Goal: Find specific page/section: Find specific page/section

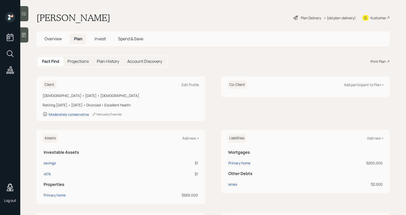
scroll to position [172, 0]
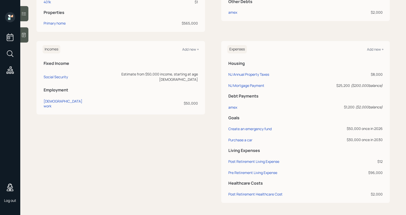
click at [7, 51] on icon at bounding box center [10, 53] width 9 height 9
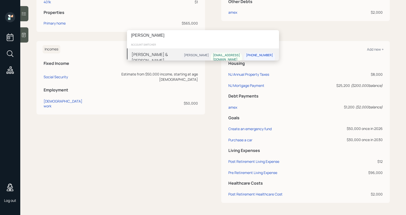
type input "[PERSON_NAME]"
click at [157, 56] on div "[PERSON_NAME] & [PERSON_NAME]" at bounding box center [156, 57] width 50 height 12
